Goal: Transaction & Acquisition: Download file/media

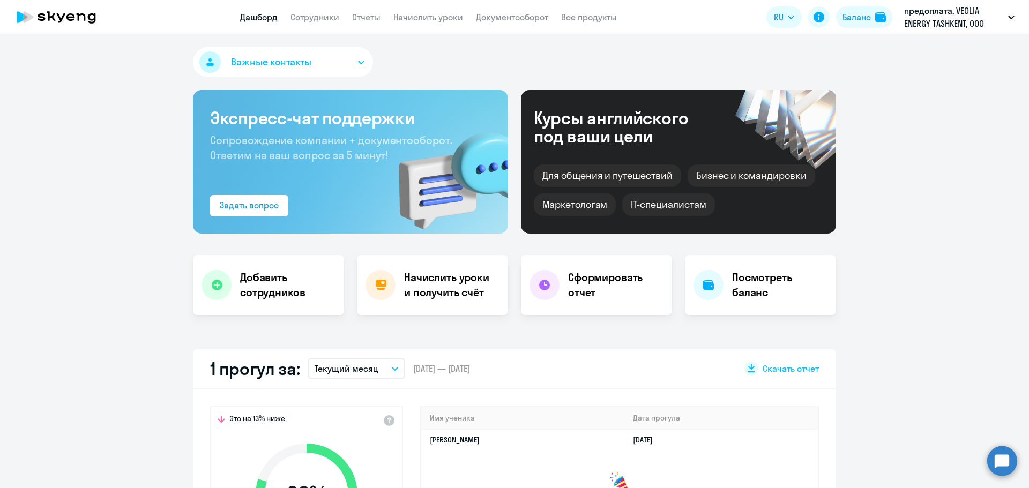
select select "30"
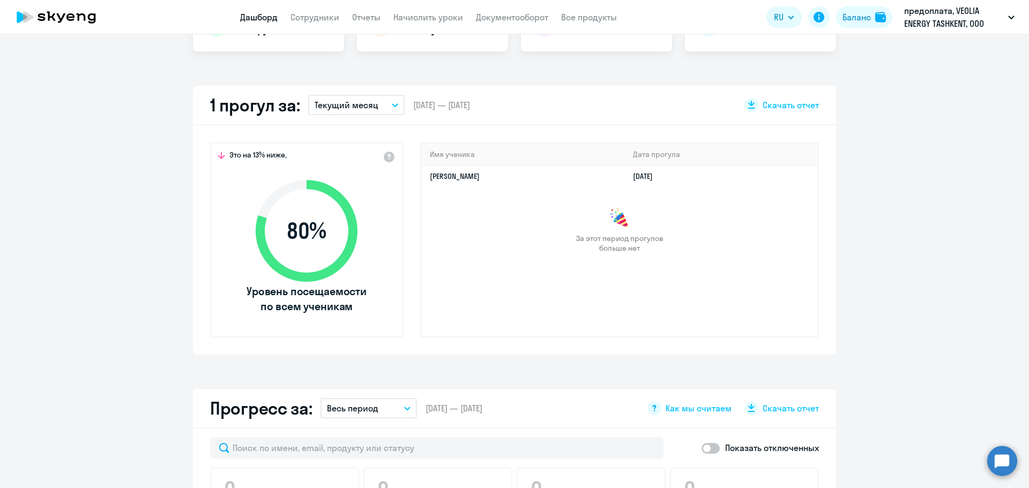
scroll to position [161, 0]
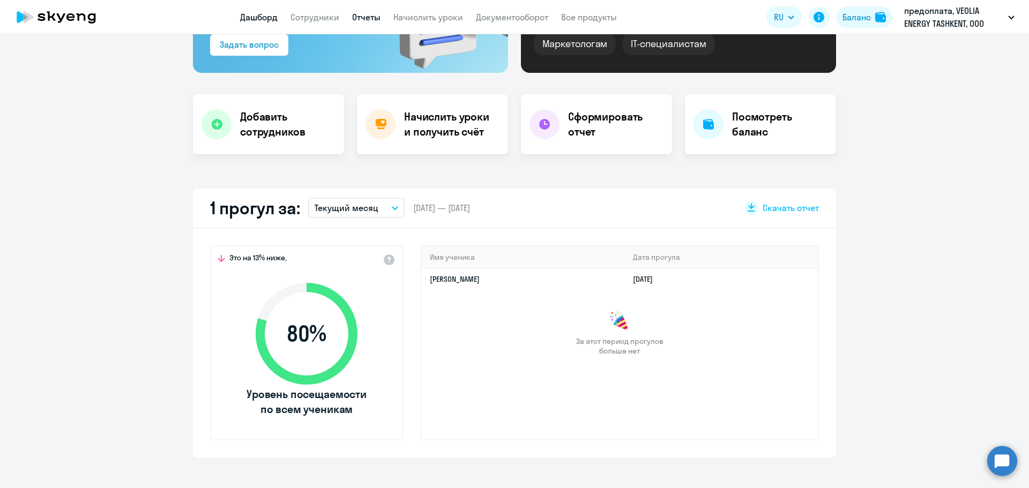
click at [370, 18] on link "Отчеты" at bounding box center [366, 17] width 28 height 11
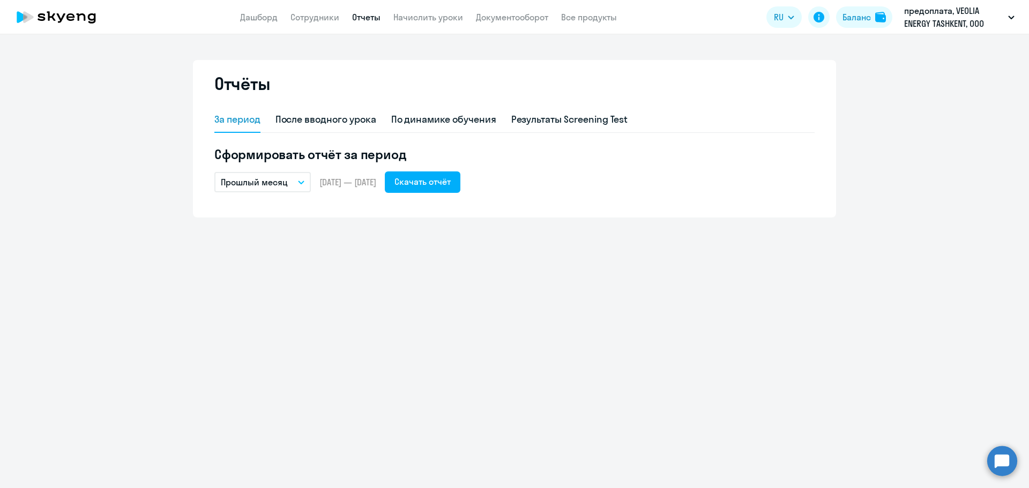
click at [295, 189] on button "Прошлый месяц" at bounding box center [262, 182] width 96 height 20
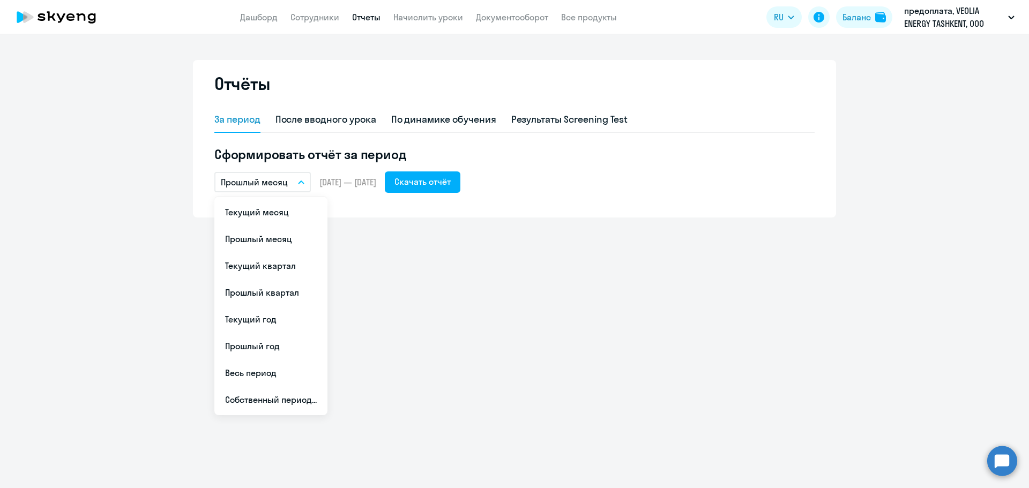
click at [439, 214] on div "Отчёты За период После вводного урока По динамике обучения Результаты Screening…" at bounding box center [514, 139] width 643 height 158
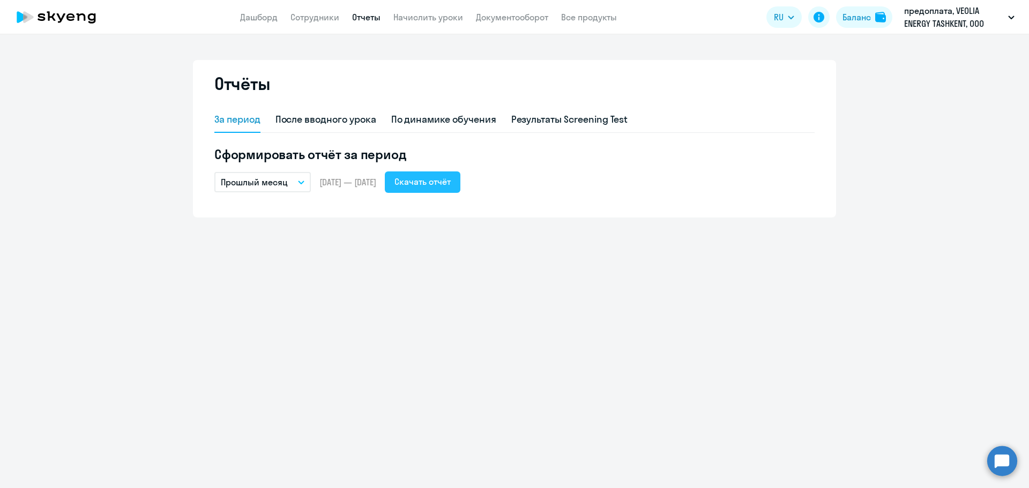
click at [447, 188] on button "Скачать отчёт" at bounding box center [423, 181] width 76 height 21
click at [293, 118] on div "После вводного урока" at bounding box center [325, 120] width 101 height 14
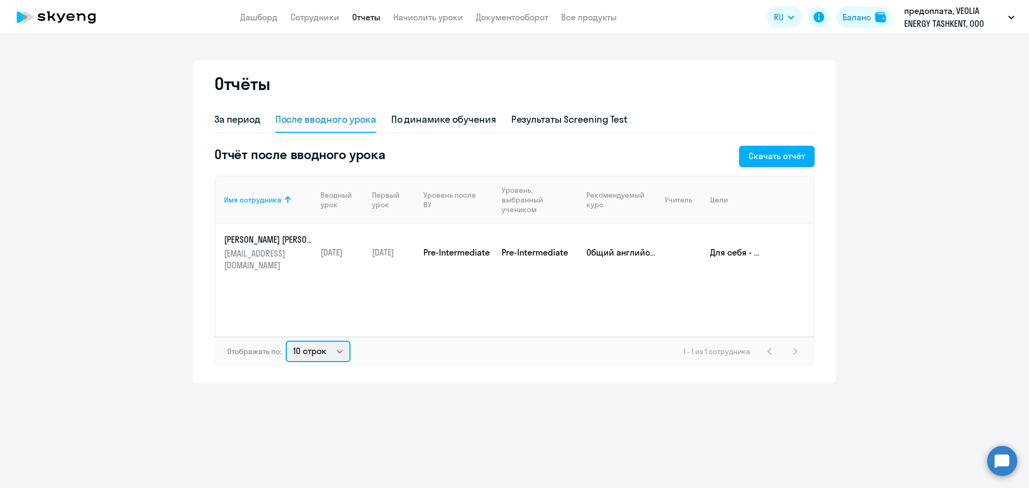
click at [337, 352] on select "10 строк 30 строк 50 строк" at bounding box center [318, 351] width 65 height 21
select select "50"
click at [286, 341] on select "10 строк 30 строк 50 строк" at bounding box center [318, 351] width 65 height 21
click at [434, 125] on div "По динамике обучения" at bounding box center [443, 120] width 105 height 14
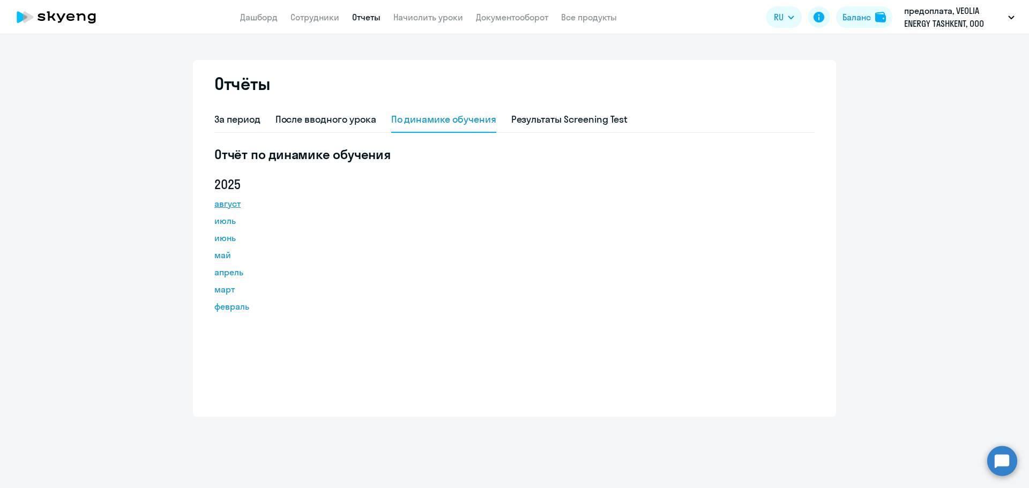
click at [229, 203] on link "август" at bounding box center [262, 203] width 96 height 13
